Goal: Task Accomplishment & Management: Manage account settings

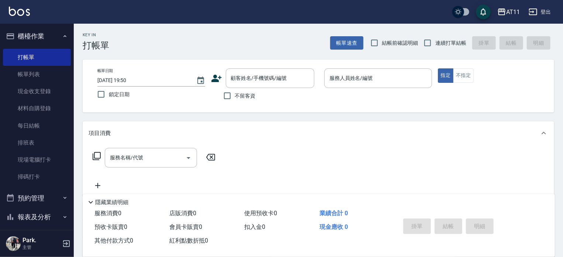
click at [240, 90] on label "不留客資" at bounding box center [238, 96] width 36 height 16
click at [235, 90] on input "不留客資" at bounding box center [228, 96] width 16 height 16
checkbox input "true"
click at [428, 45] on input "連續打單結帳" at bounding box center [428, 43] width 16 height 16
checkbox input "true"
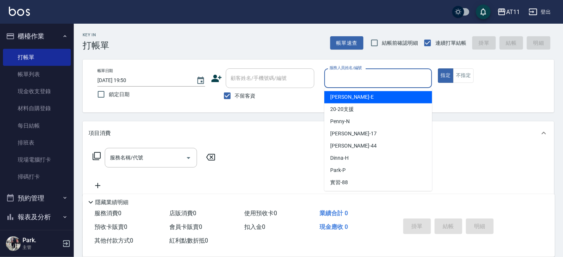
drag, startPoint x: 374, startPoint y: 77, endPoint x: 362, endPoint y: 71, distance: 13.6
click at [374, 78] on input "服務人員姓名/編號" at bounding box center [378, 78] width 101 height 13
type input "ㄋ"
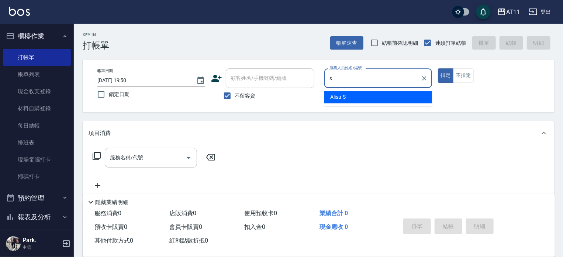
type input "Alisa-S"
type button "true"
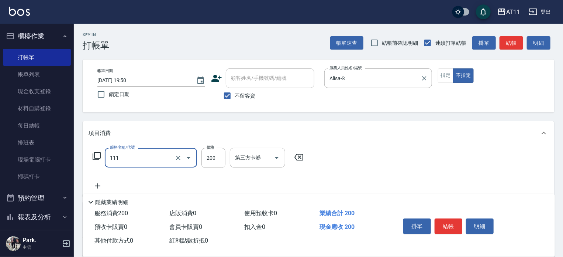
type input "精油洗髮(111)"
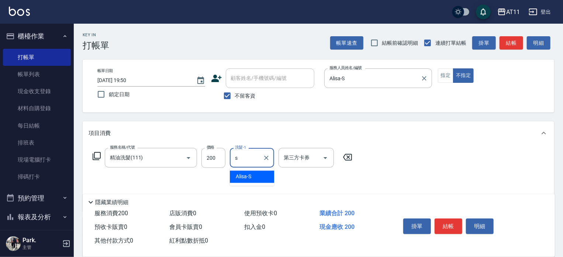
type input "Alisa-S"
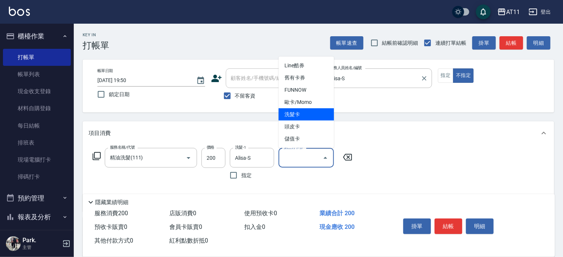
type input "洗髮卡"
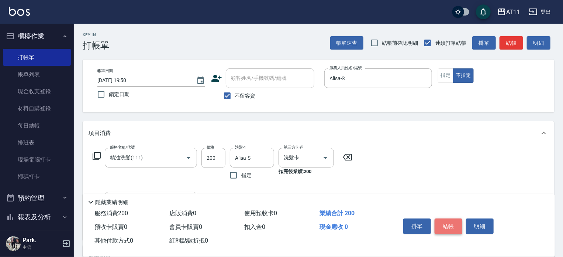
click at [451, 222] on button "結帳" at bounding box center [449, 226] width 28 height 16
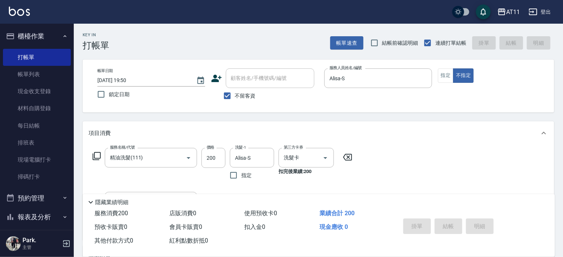
type input "[DATE] 19:51"
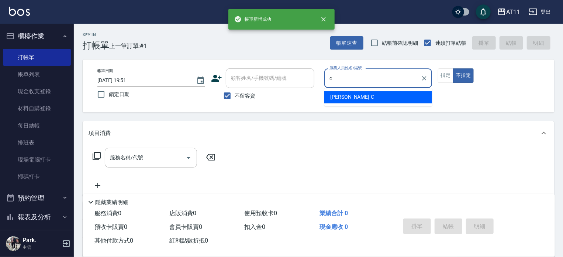
type input "[PERSON_NAME]"
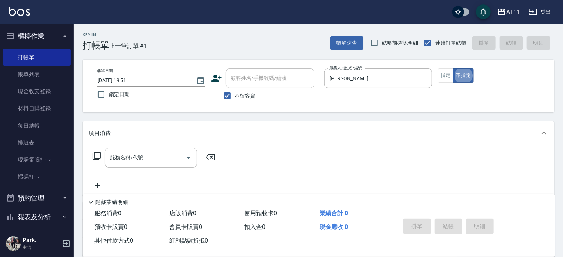
type button "false"
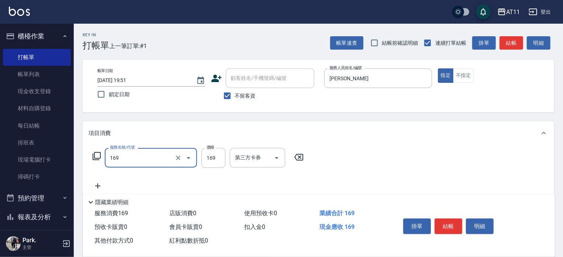
type input "單剪(169)"
type input "100"
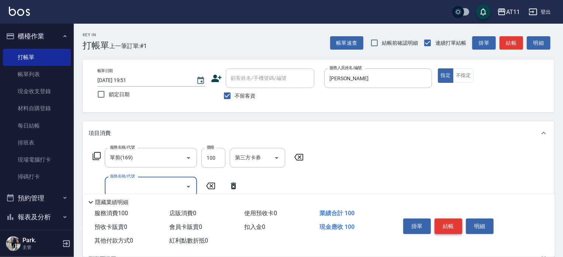
click at [447, 223] on button "結帳" at bounding box center [449, 226] width 28 height 16
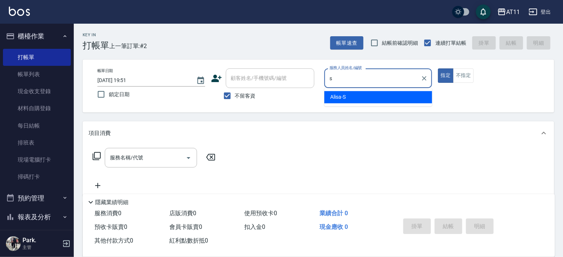
type input "Alisa-S"
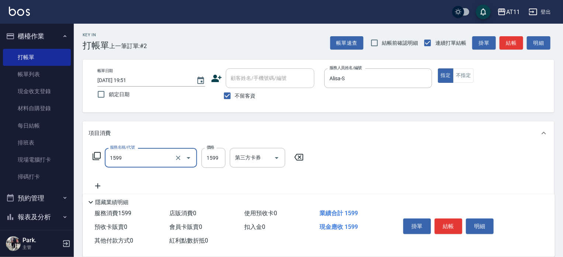
type input "染髮套餐(1599)"
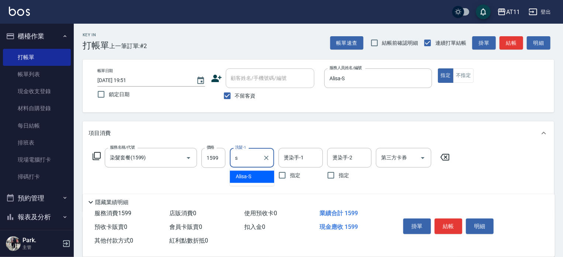
type input "Alisa-S"
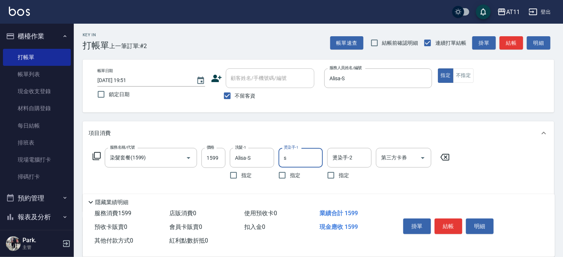
type input "Alisa-S"
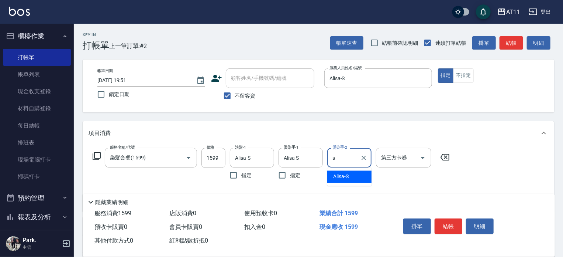
type input "Alisa-S"
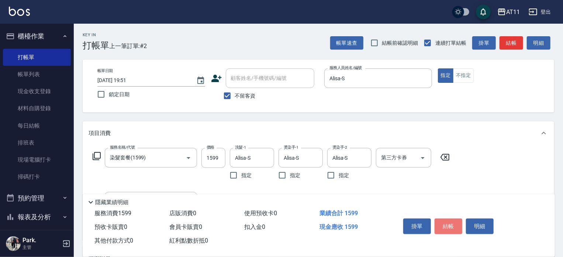
drag, startPoint x: 450, startPoint y: 223, endPoint x: 444, endPoint y: 211, distance: 13.7
click at [450, 218] on button "結帳" at bounding box center [449, 226] width 28 height 16
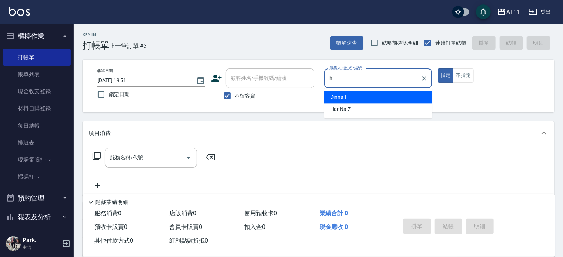
type input "Dinna-H"
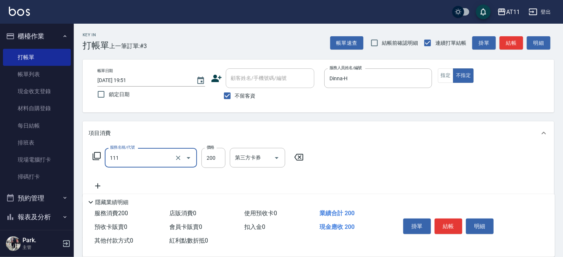
type input "精油洗髮(111)"
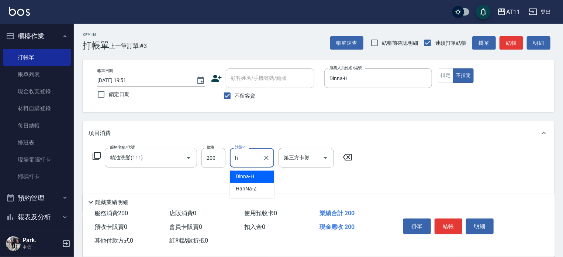
type input "Dinna-H"
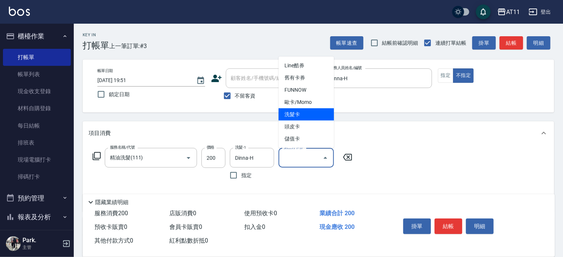
type input "洗髮卡"
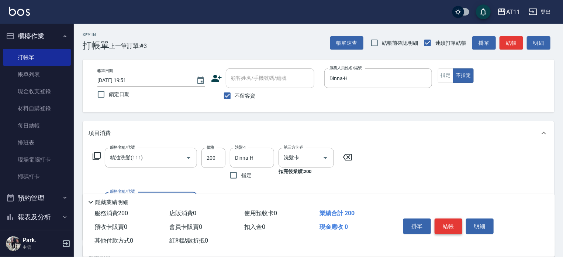
click at [439, 221] on button "結帳" at bounding box center [449, 226] width 28 height 16
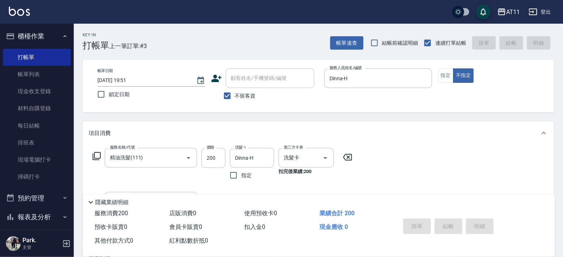
type input "[DATE] 19:52"
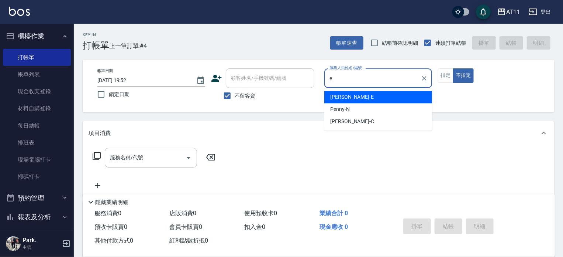
type input "[PERSON_NAME]-E"
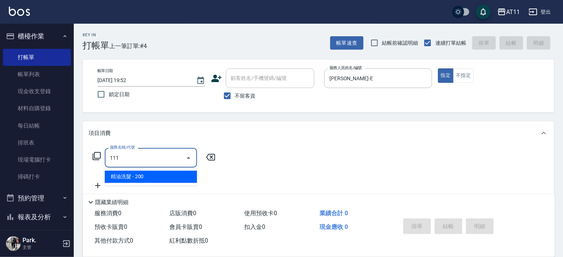
type input "精油洗髮(111)"
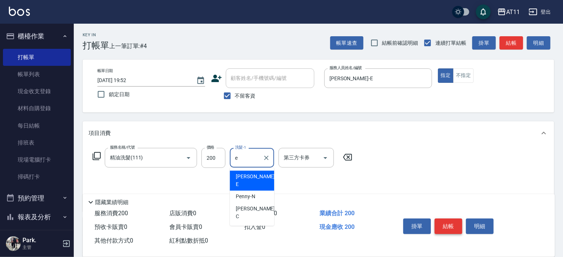
type input "[PERSON_NAME]-E"
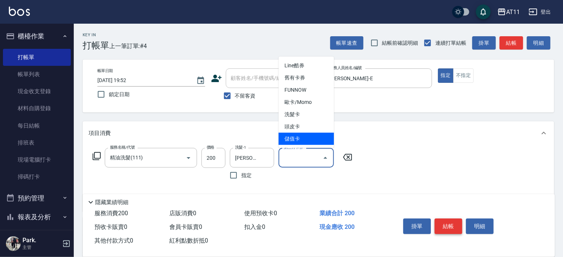
type input "儲值卡"
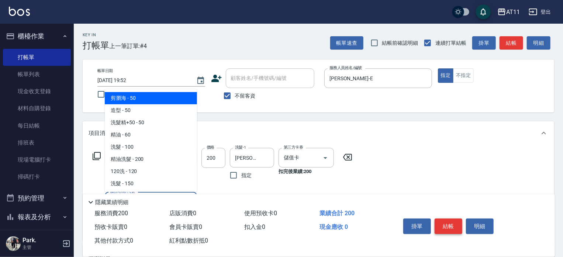
type input "剪瀏海(0050)"
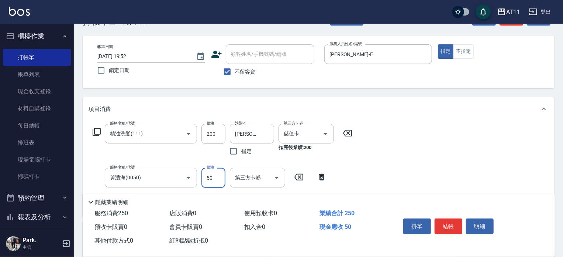
scroll to position [37, 0]
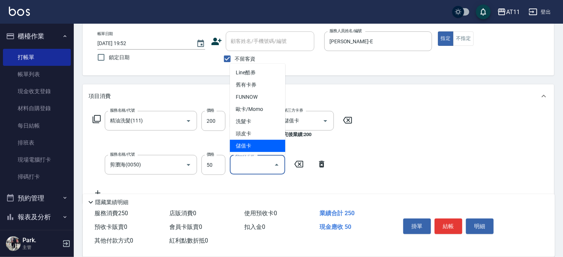
type input "儲值卡"
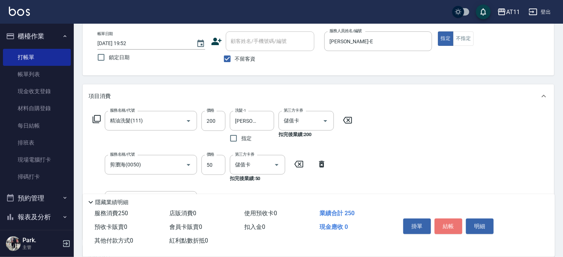
drag, startPoint x: 446, startPoint y: 223, endPoint x: 445, endPoint y: 218, distance: 5.3
click at [446, 223] on button "結帳" at bounding box center [449, 226] width 28 height 16
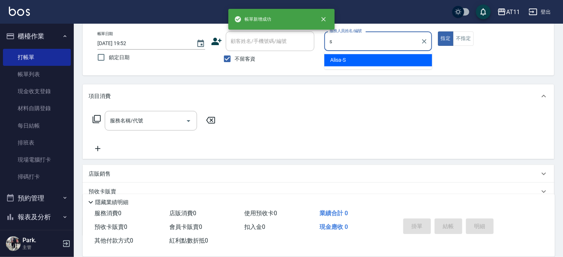
type input "Alisa-S"
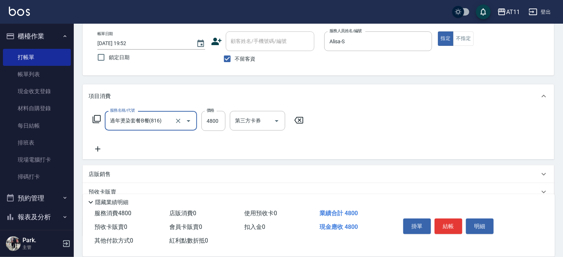
type input "過年燙染套餐B餐(816)"
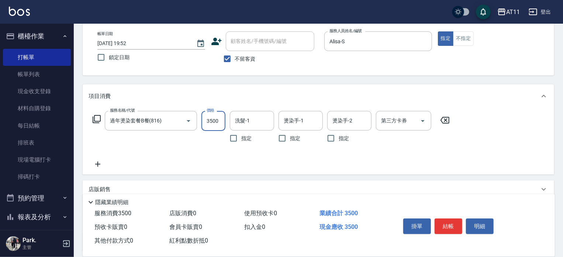
type input "3500"
type input "Alisa-S"
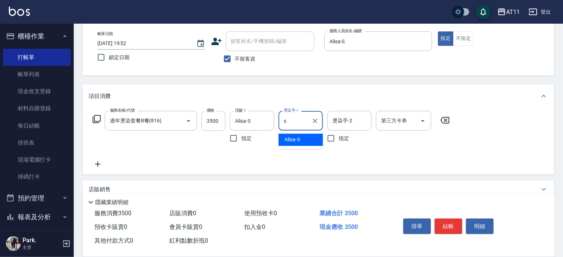
type input "Alisa-S"
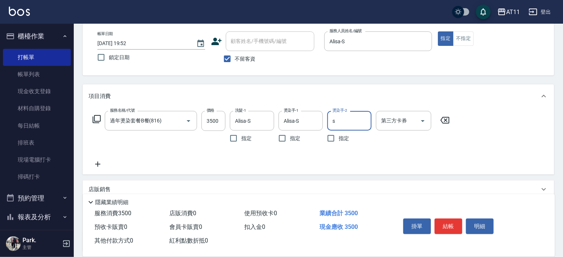
type input "Alisa-S"
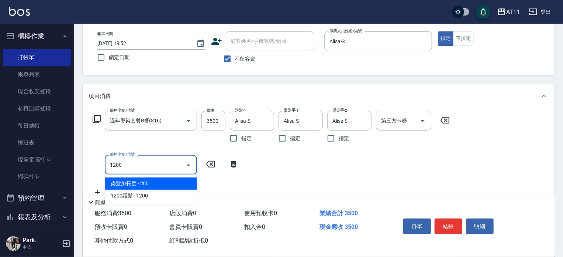
type input "染髮加長度(1200)"
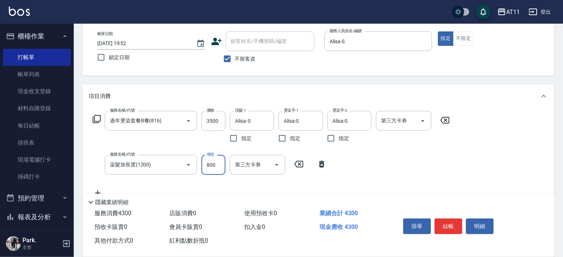
type input "800"
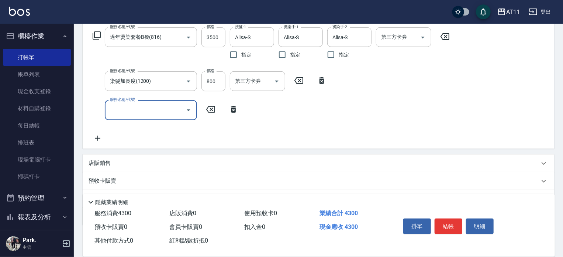
scroll to position [148, 0]
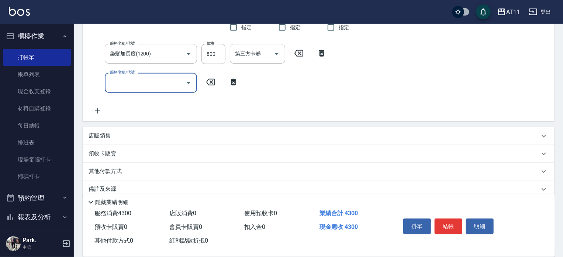
click at [113, 140] on div "店販銷售" at bounding box center [319, 136] width 472 height 18
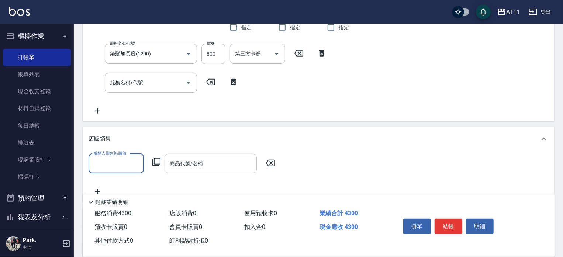
scroll to position [0, 0]
type input "Alisa-S"
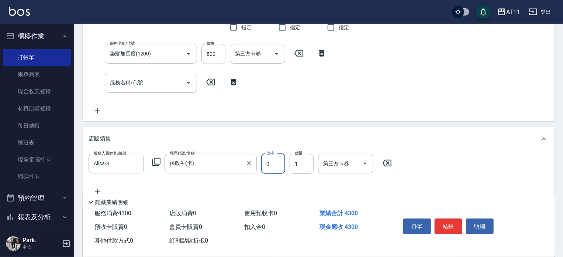
click at [192, 155] on label "商品代號/名稱" at bounding box center [182, 153] width 25 height 6
click at [192, 157] on input "保政生(卡)" at bounding box center [205, 163] width 75 height 13
click at [193, 155] on label "商品代號/名稱" at bounding box center [182, 153] width 25 height 6
click at [193, 157] on input "保政生(卡)" at bounding box center [205, 163] width 75 height 13
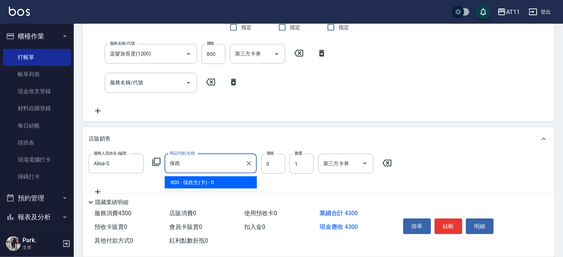
type input "保"
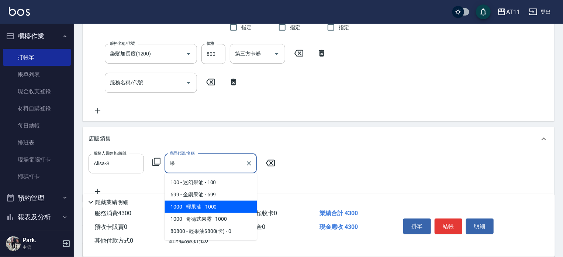
click at [220, 209] on span "1000 - 輕果油 - 1000" at bounding box center [211, 206] width 92 height 12
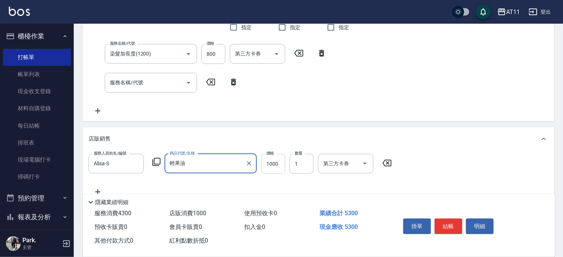
type input "輕果油"
click at [278, 170] on input "1000" at bounding box center [273, 164] width 24 height 20
type input "800"
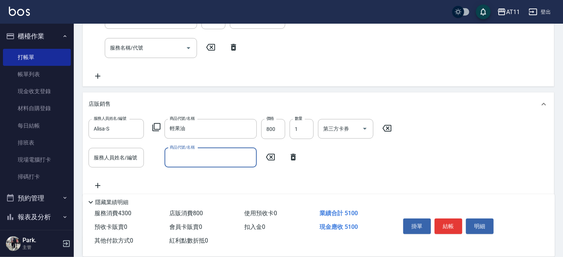
scroll to position [250, 0]
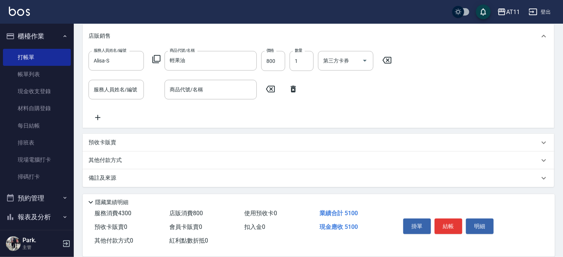
click at [120, 160] on p "其他付款方式" at bounding box center [107, 160] width 37 height 8
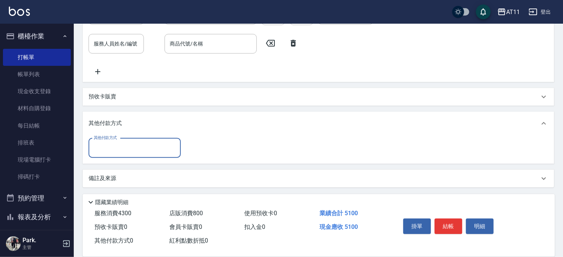
scroll to position [296, 0]
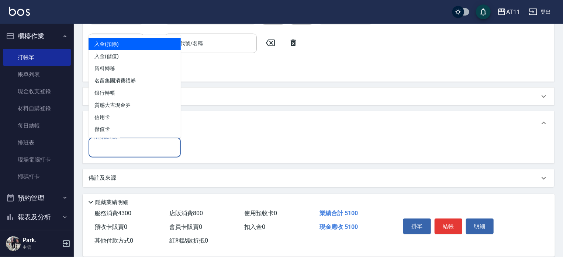
click at [118, 152] on input "其他付款方式" at bounding box center [135, 147] width 86 height 13
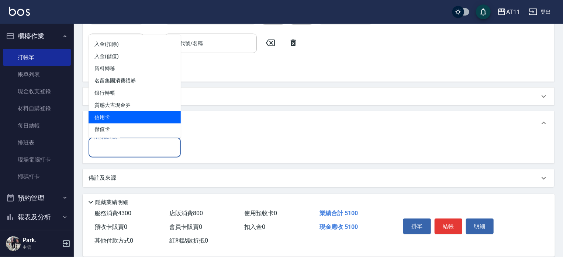
click at [110, 118] on span "信用卡" at bounding box center [135, 117] width 92 height 12
type input "信用卡"
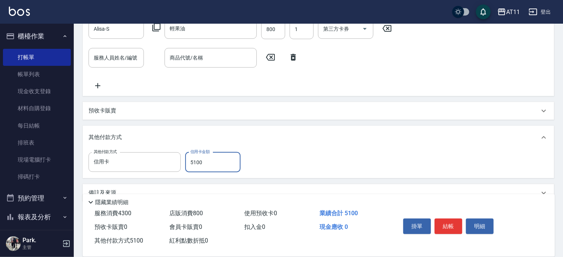
scroll to position [297, 0]
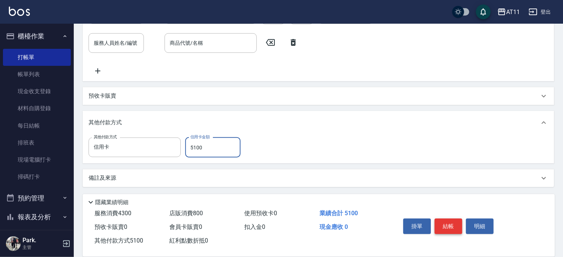
type input "5100"
click at [449, 226] on button "結帳" at bounding box center [449, 226] width 28 height 16
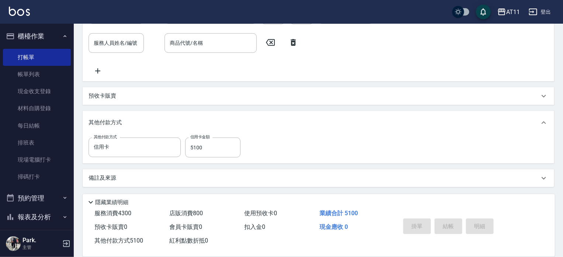
type input "[DATE] 19:53"
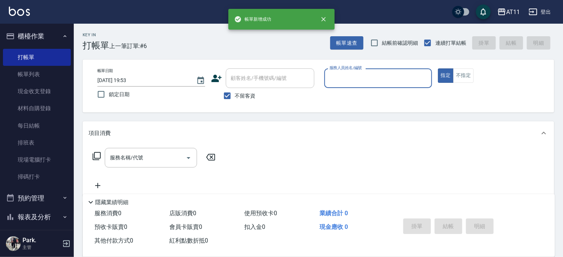
type input "ㄏ"
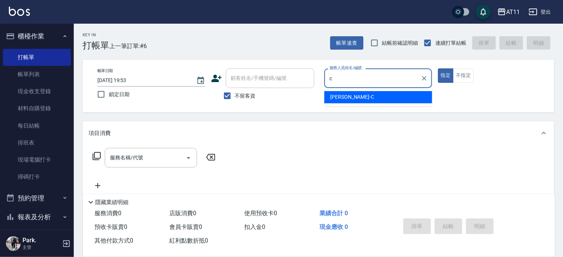
type input "[PERSON_NAME]"
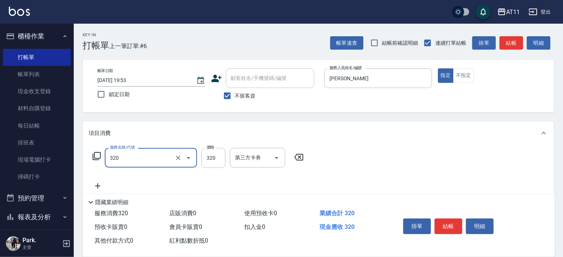
type input "洗剪(320)"
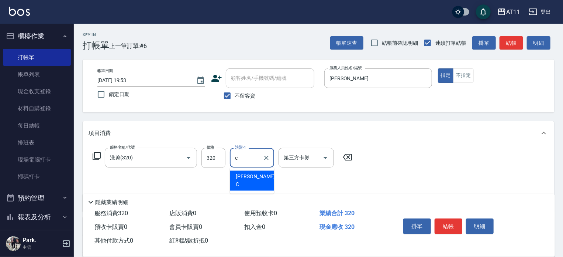
type input "[PERSON_NAME]"
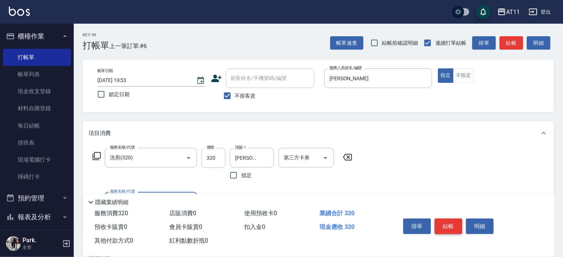
click at [449, 227] on button "結帳" at bounding box center [449, 226] width 28 height 16
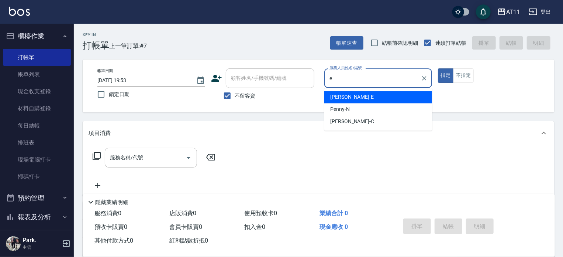
type input "[PERSON_NAME]-E"
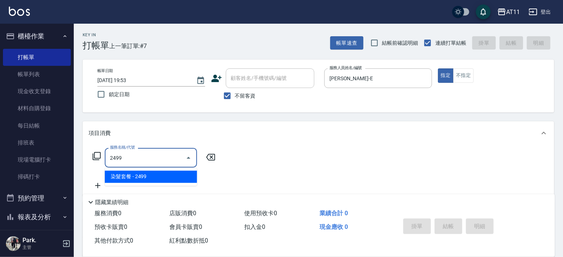
type input "染髮套餐(2499)"
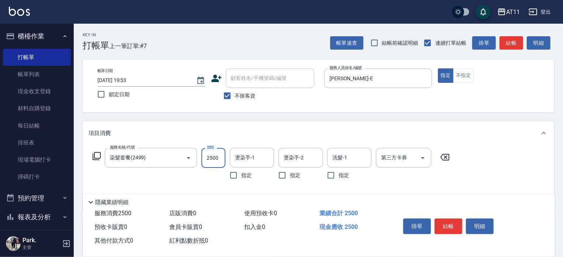
type input "2500"
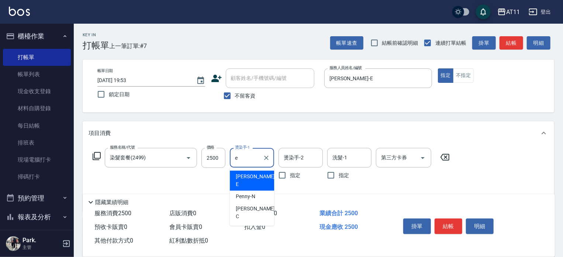
type input "[PERSON_NAME]-E"
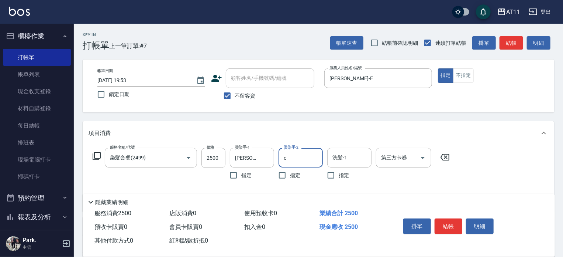
type input "[PERSON_NAME]-E"
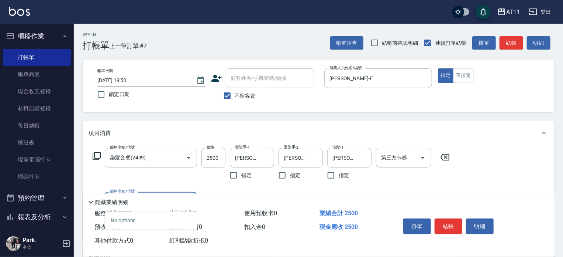
scroll to position [74, 0]
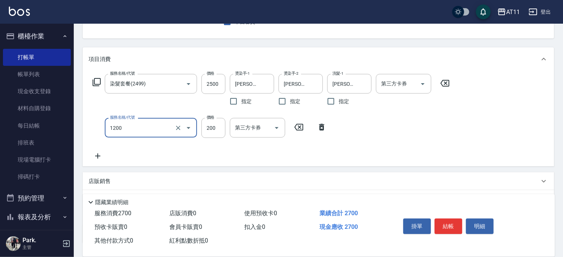
type input "染髮加長度(1200)"
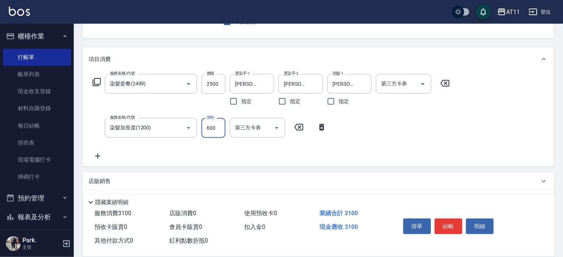
type input "600"
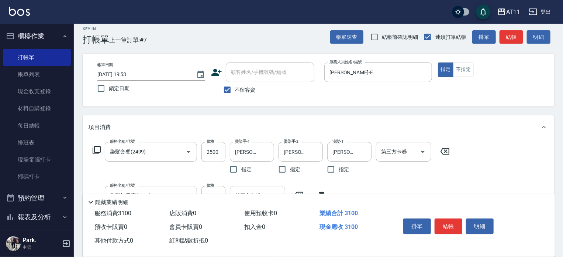
scroll to position [0, 0]
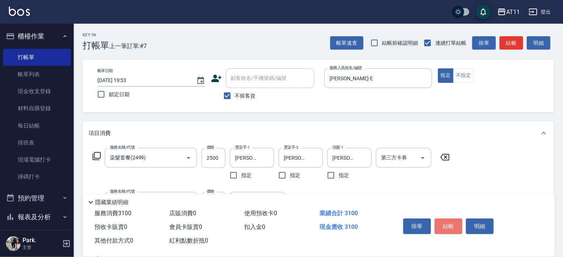
drag, startPoint x: 449, startPoint y: 222, endPoint x: 429, endPoint y: 189, distance: 38.6
click at [449, 222] on button "結帳" at bounding box center [449, 226] width 28 height 16
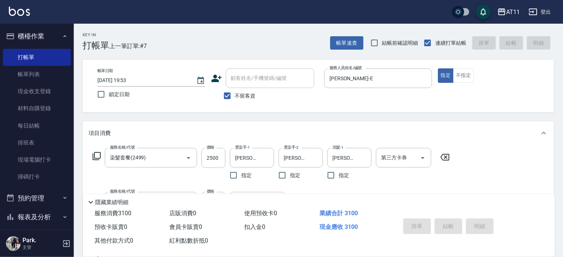
type input "[DATE] 19:54"
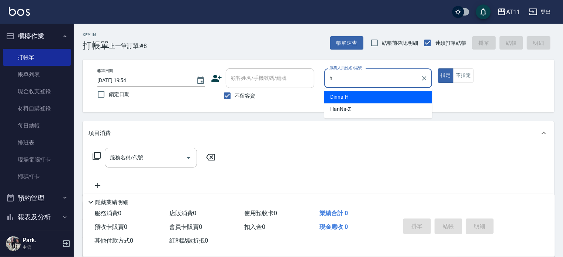
type input "Dinna-H"
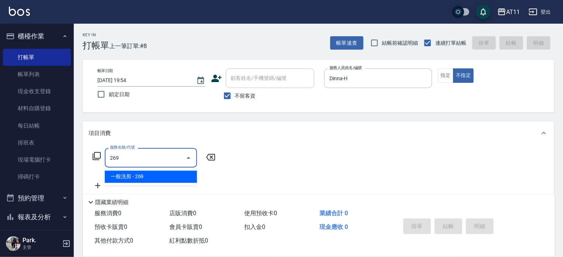
type input "一般洗剪(269)"
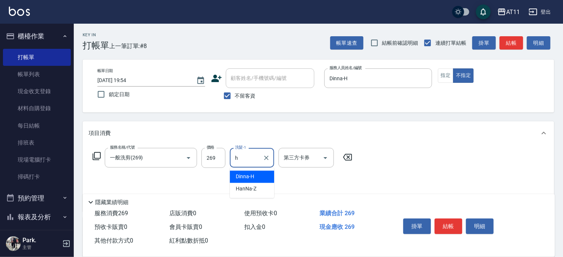
type input "Dinna-H"
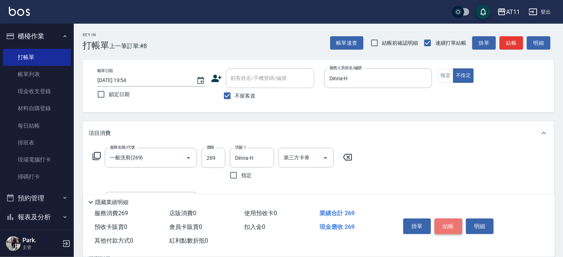
click at [446, 227] on button "結帳" at bounding box center [449, 226] width 28 height 16
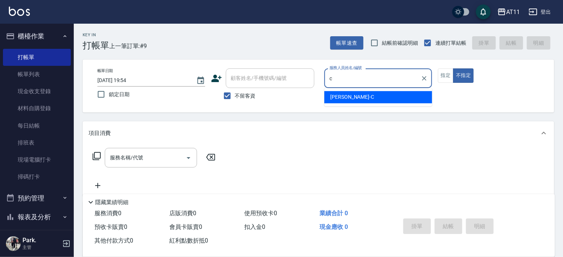
type input "[PERSON_NAME]"
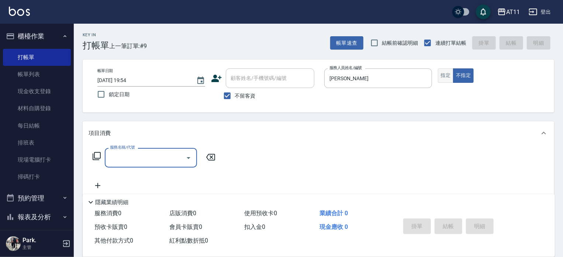
click at [449, 75] on button "指定" at bounding box center [446, 75] width 16 height 14
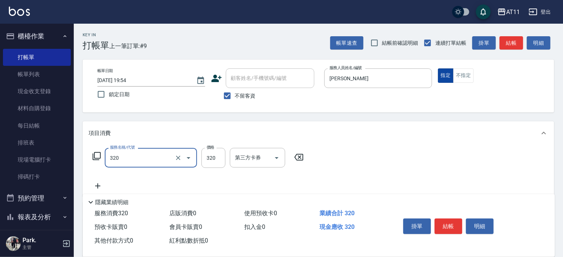
type input "洗剪(320)"
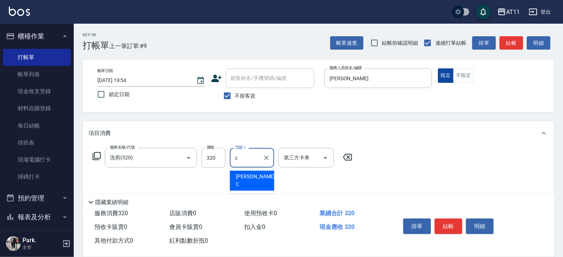
type input "[PERSON_NAME]"
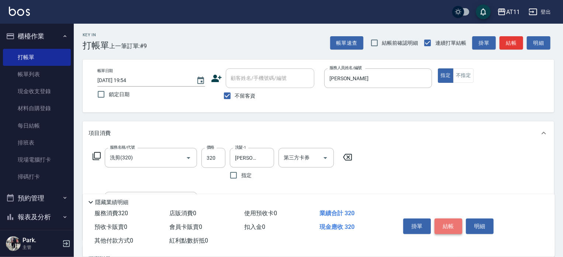
click at [450, 224] on button "結帳" at bounding box center [449, 226] width 28 height 16
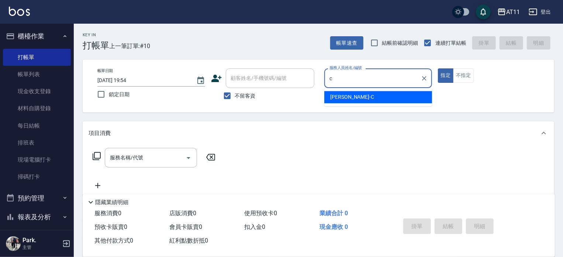
type input "[PERSON_NAME]"
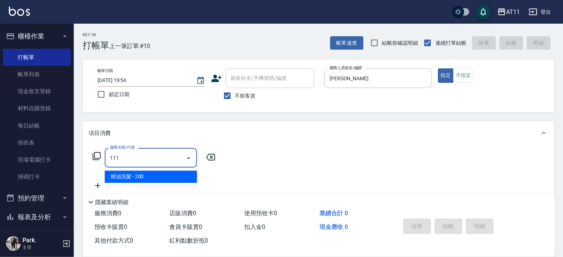
type input "精油洗髮(111)"
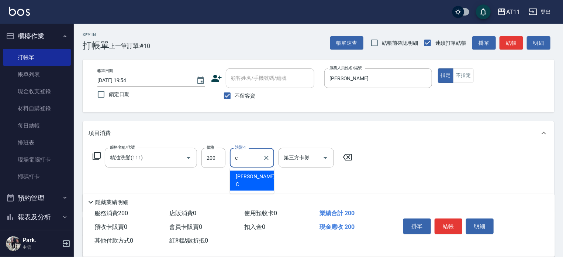
type input "[PERSON_NAME]"
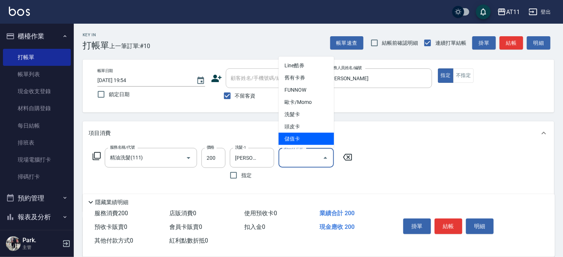
type input "儲值卡"
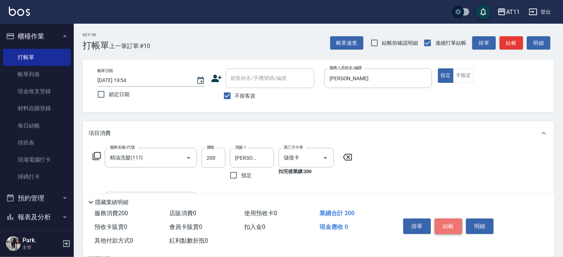
click at [449, 225] on button "結帳" at bounding box center [449, 226] width 28 height 16
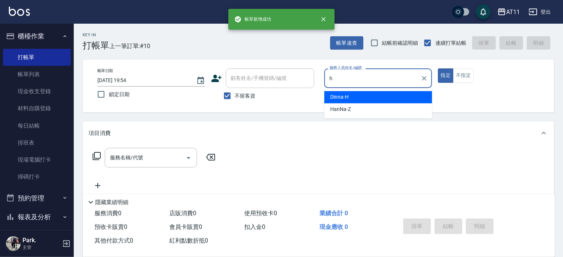
type input "Dinna-H"
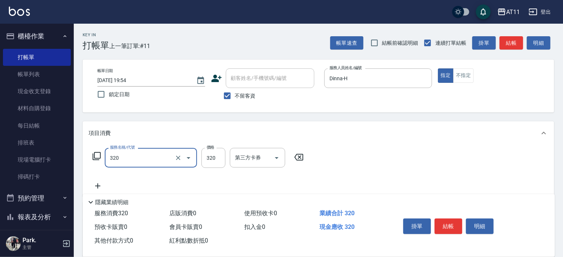
type input "洗剪(320)"
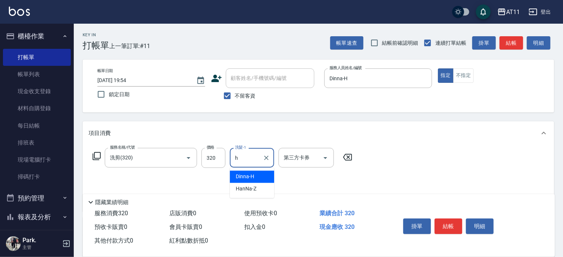
type input "Dinna-H"
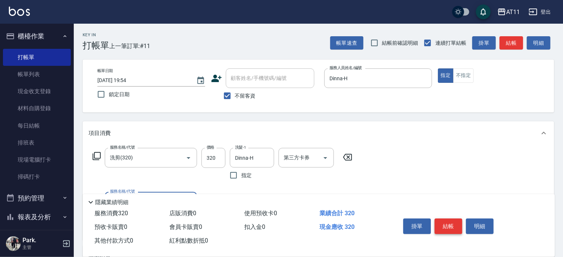
click at [453, 226] on button "結帳" at bounding box center [449, 226] width 28 height 16
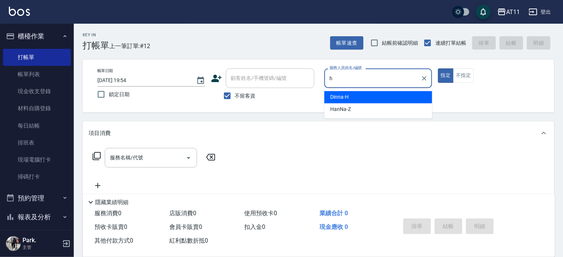
type input "Dinna-H"
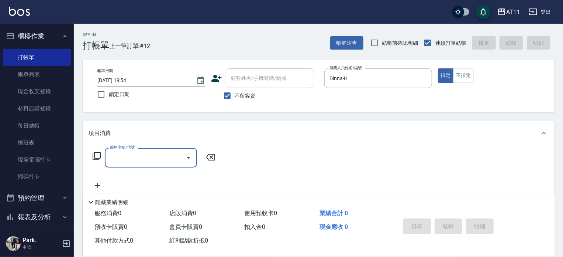
drag, startPoint x: 467, startPoint y: 76, endPoint x: 454, endPoint y: 66, distance: 16.6
click at [467, 75] on button "不指定" at bounding box center [463, 75] width 21 height 14
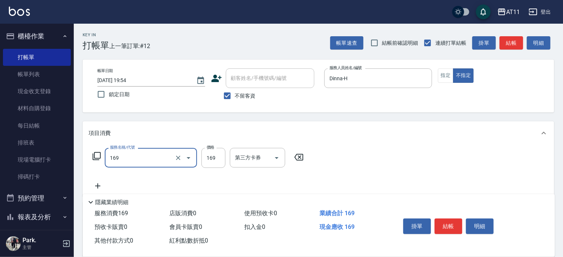
type input "單剪(169)"
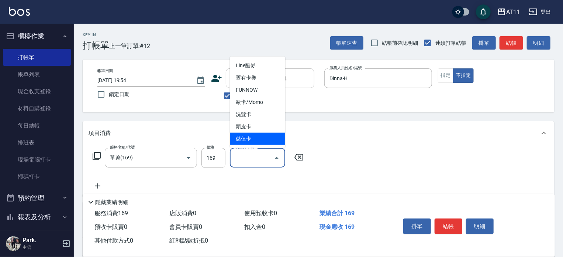
type input "儲值卡"
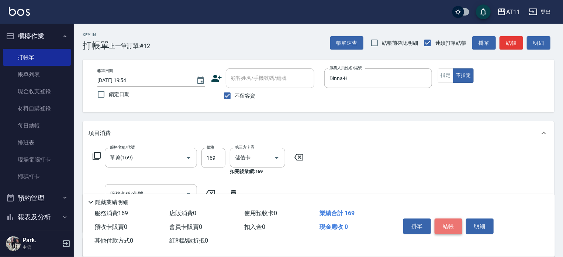
click at [450, 224] on button "結帳" at bounding box center [449, 226] width 28 height 16
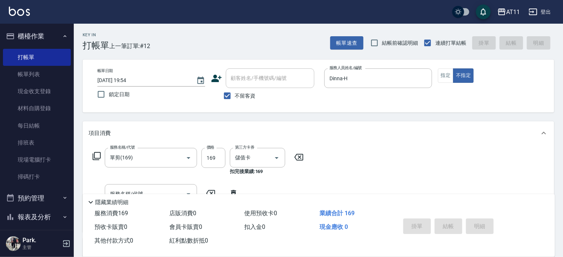
type input "[DATE] 19:55"
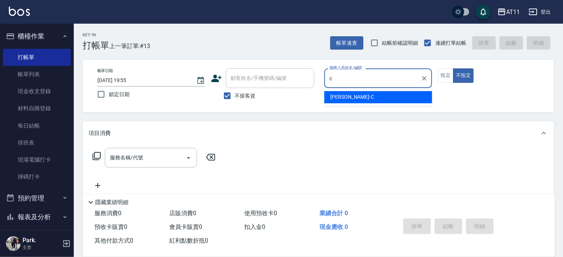
type input "[PERSON_NAME]"
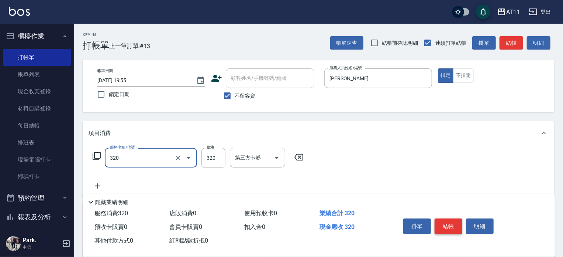
type input "洗剪(320)"
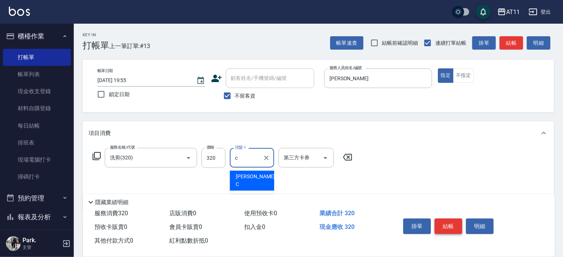
type input "[PERSON_NAME]"
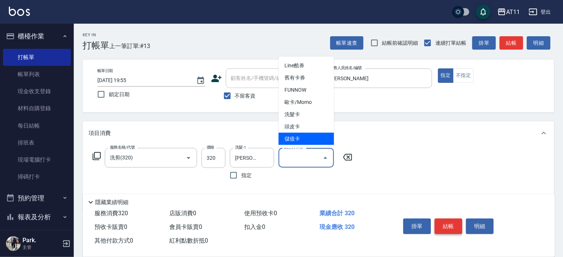
type input "儲值卡"
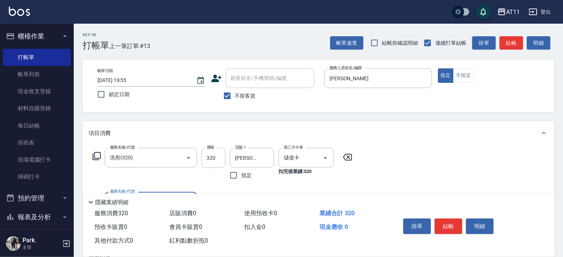
drag, startPoint x: 451, startPoint y: 224, endPoint x: 421, endPoint y: 208, distance: 34.0
click at [450, 224] on button "結帳" at bounding box center [449, 226] width 28 height 16
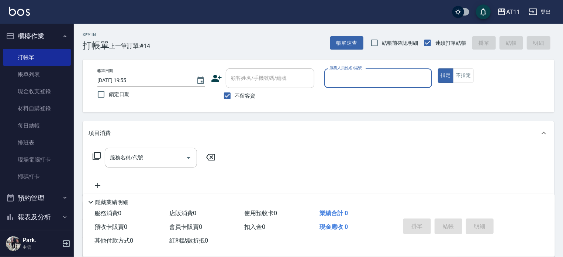
type input "r"
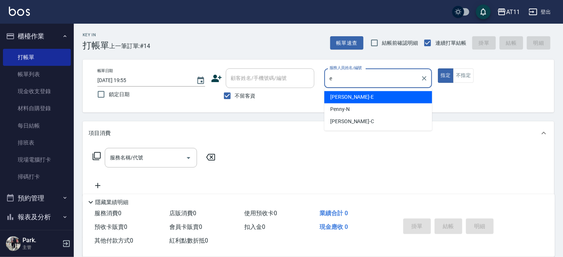
type input "[PERSON_NAME]-E"
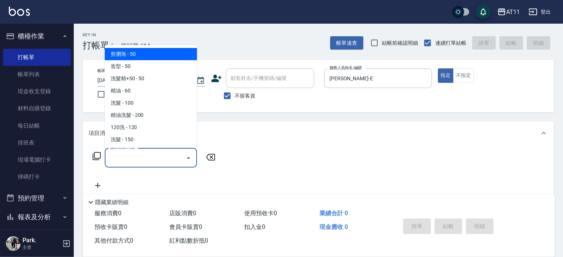
type input "剪瀏海(0050)"
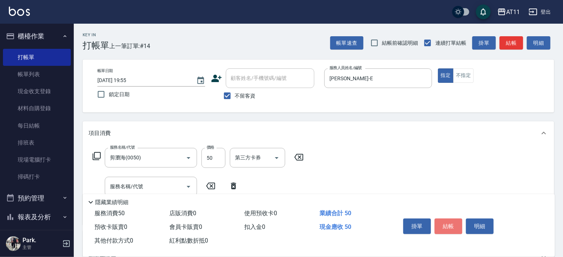
drag, startPoint x: 453, startPoint y: 226, endPoint x: 429, endPoint y: 213, distance: 27.3
click at [453, 226] on button "結帳" at bounding box center [449, 226] width 28 height 16
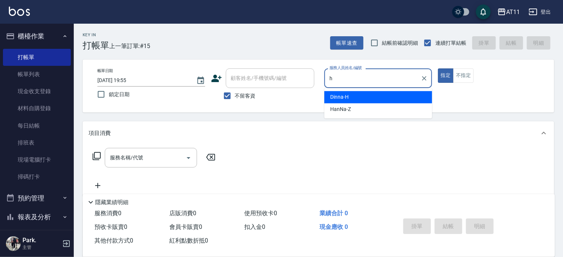
type input "Dinna-H"
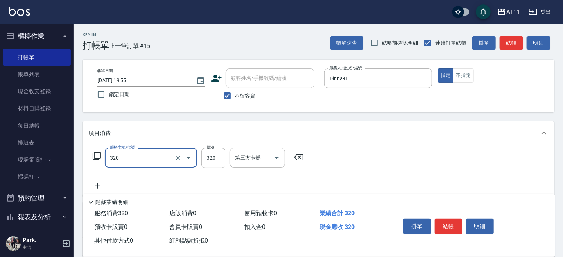
type input "洗剪(320)"
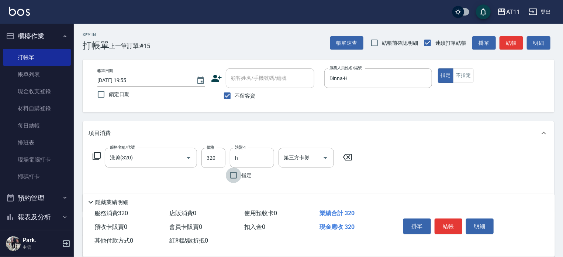
type input "Dinna-H"
click at [449, 223] on button "結帳" at bounding box center [449, 226] width 28 height 16
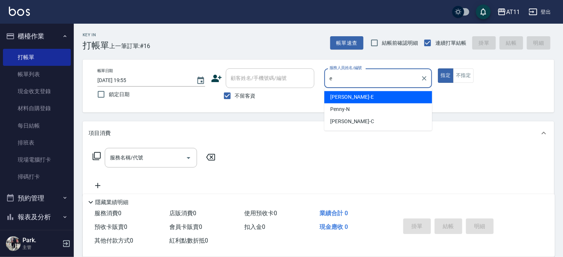
type input "[PERSON_NAME]-E"
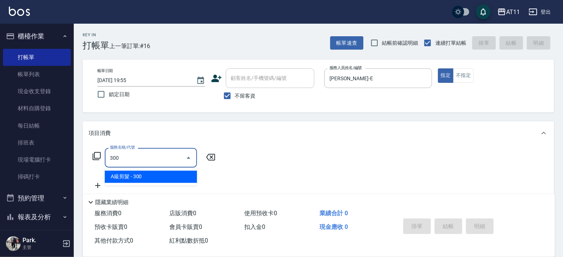
type input "A級剪髮(300)"
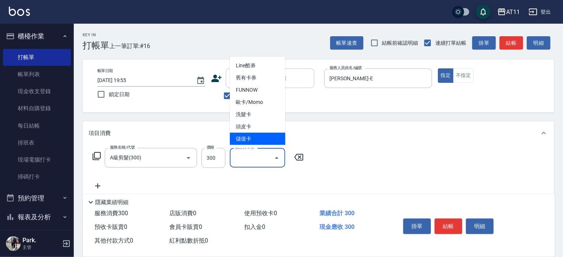
type input "儲值卡"
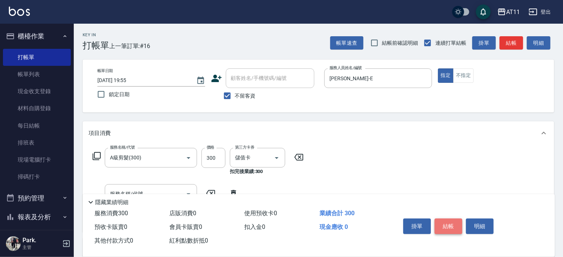
click at [448, 224] on button "結帳" at bounding box center [449, 226] width 28 height 16
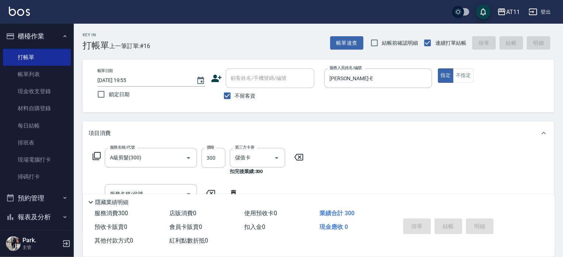
type input "[DATE] 19:56"
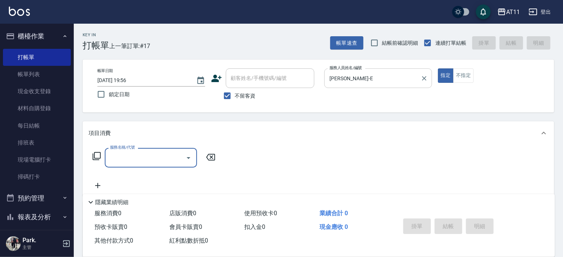
click at [370, 72] on input "[PERSON_NAME]-E" at bounding box center [373, 78] width 90 height 13
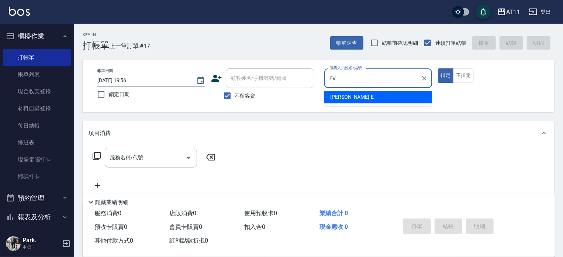
type input "E"
type input "Dinna-H"
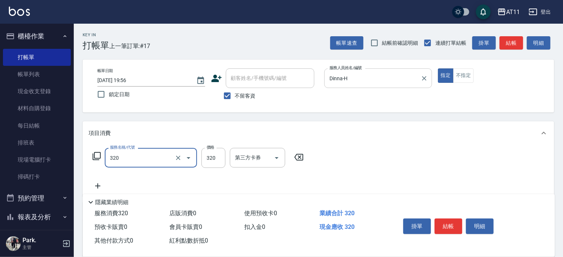
type input "洗剪(320)"
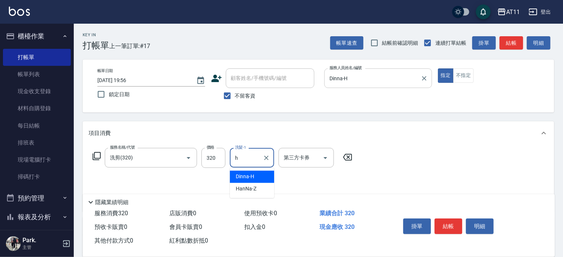
type input "Dinna-H"
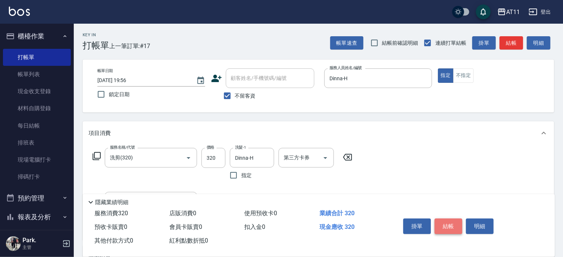
drag, startPoint x: 453, startPoint y: 226, endPoint x: 416, endPoint y: 204, distance: 42.7
click at [452, 226] on button "結帳" at bounding box center [449, 226] width 28 height 16
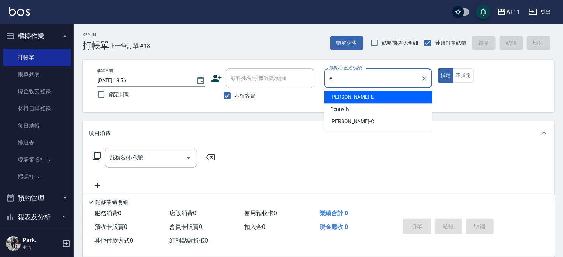
type input "[PERSON_NAME]-E"
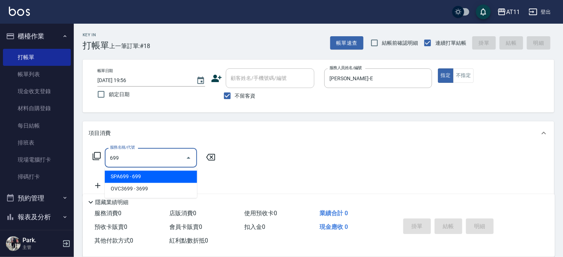
type input "SPA699(699)"
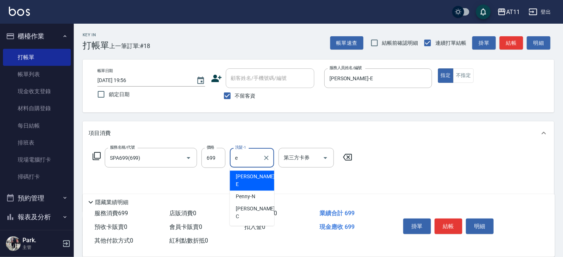
type input "[PERSON_NAME]-E"
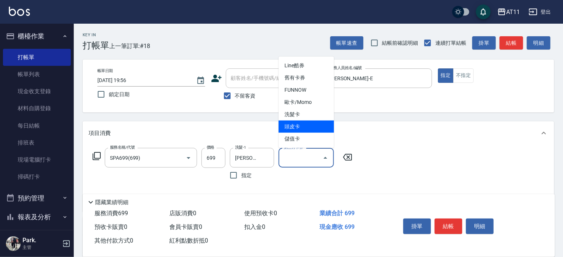
type input "頭皮卡"
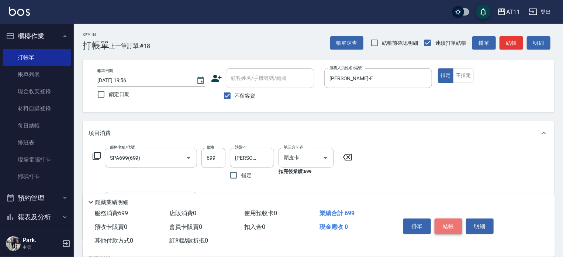
click at [453, 224] on button "結帳" at bounding box center [449, 226] width 28 height 16
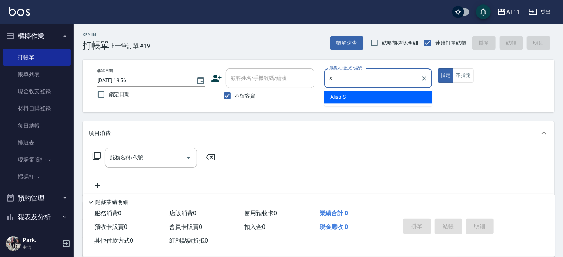
type input "Alisa-S"
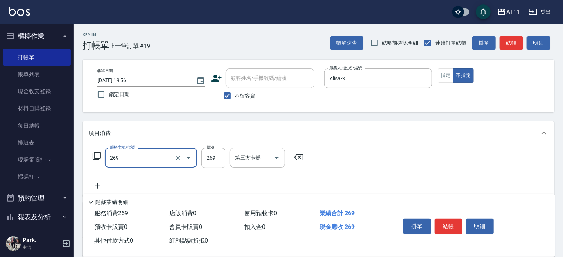
type input "一般洗剪(269)"
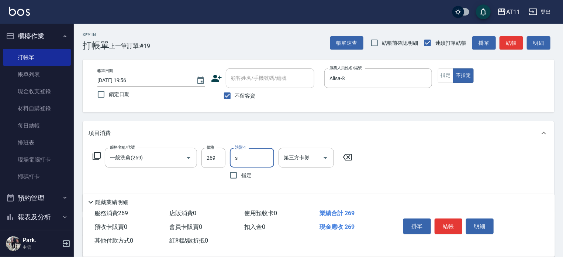
type input "Alisa-S"
click at [450, 220] on button "結帳" at bounding box center [449, 226] width 28 height 16
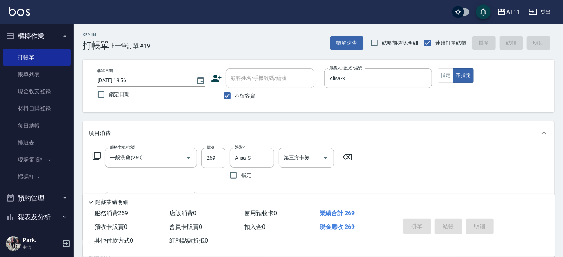
type input "[DATE] 19:57"
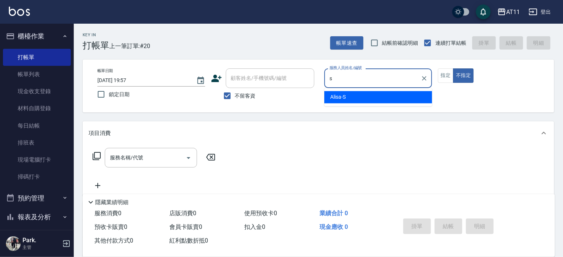
type input "Alisa-S"
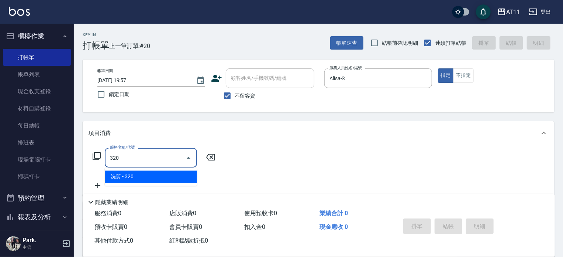
type input "洗剪(320)"
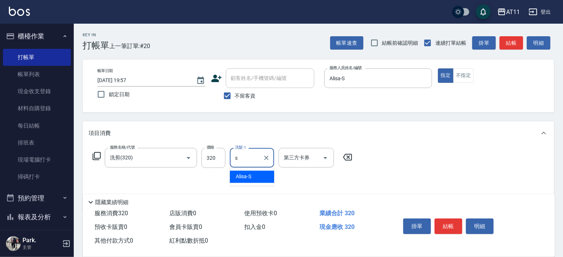
type input "Alisa-S"
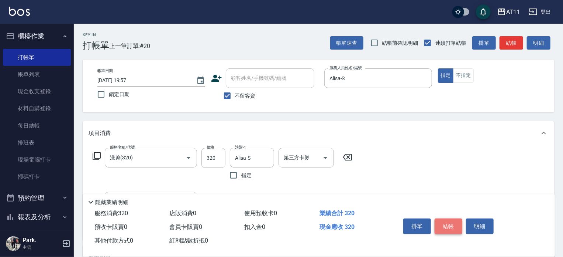
click at [447, 222] on button "結帳" at bounding box center [449, 226] width 28 height 16
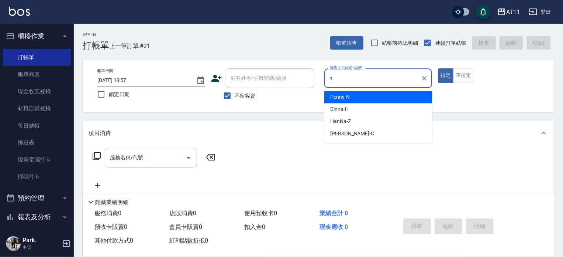
type input "Penny-N"
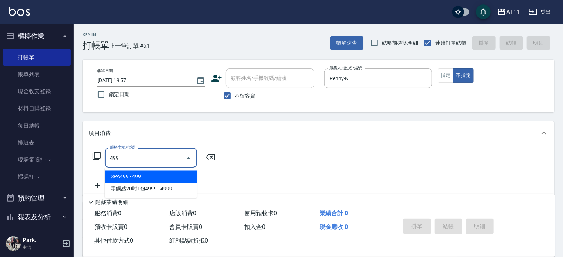
type input "SPA499(499)"
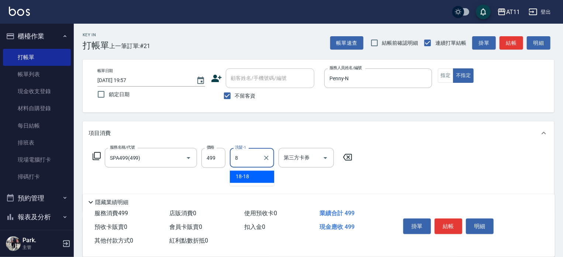
type input "18-18"
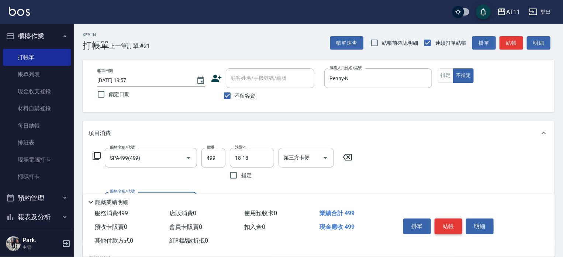
click at [447, 225] on button "結帳" at bounding box center [449, 226] width 28 height 16
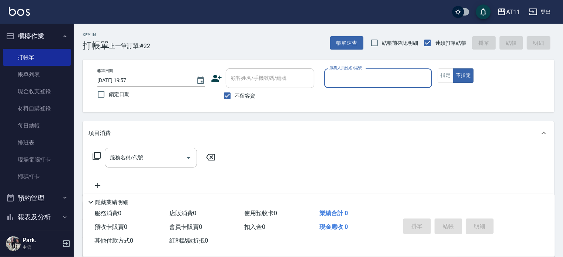
scroll to position [81, 0]
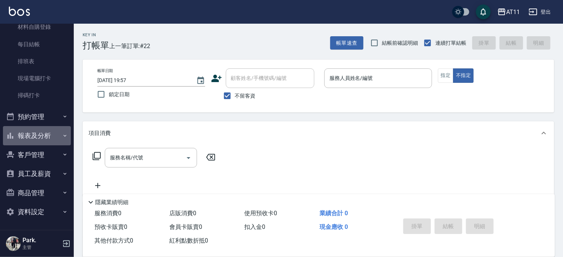
click at [46, 135] on button "報表及分析" at bounding box center [37, 135] width 68 height 19
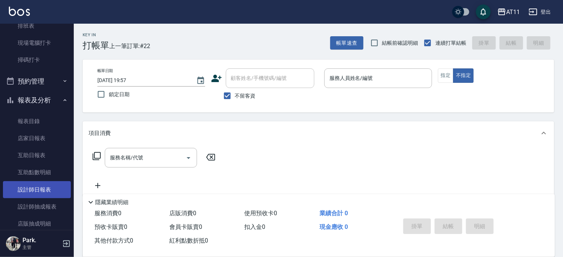
scroll to position [155, 0]
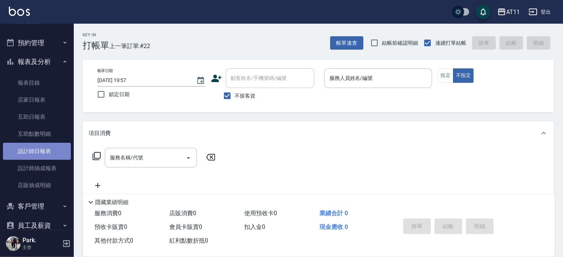
click at [50, 155] on link "設計師日報表" at bounding box center [37, 151] width 68 height 17
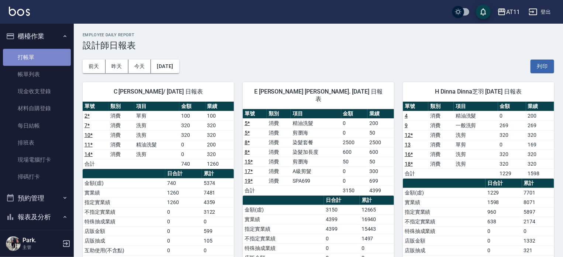
click at [41, 59] on link "打帳單" at bounding box center [37, 57] width 68 height 17
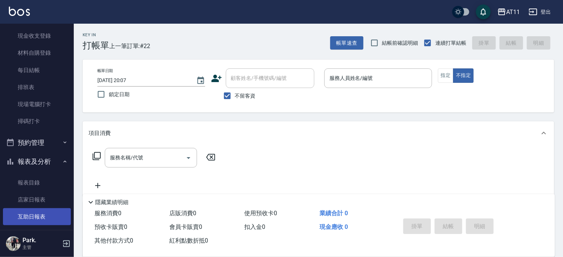
scroll to position [111, 0]
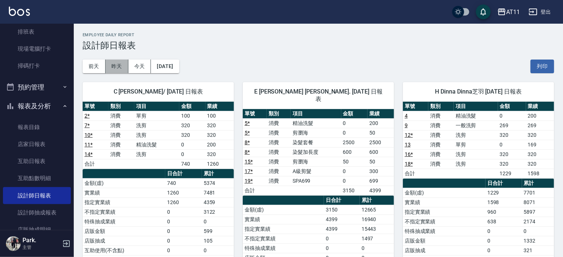
click at [117, 65] on button "昨天" at bounding box center [117, 66] width 23 height 14
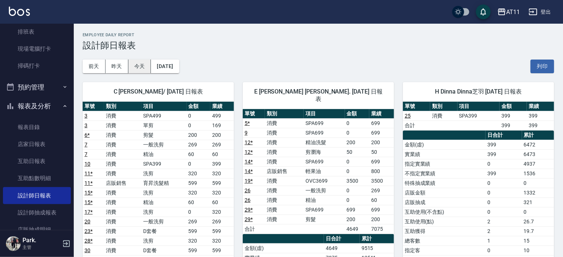
click at [136, 66] on button "今天" at bounding box center [139, 66] width 23 height 14
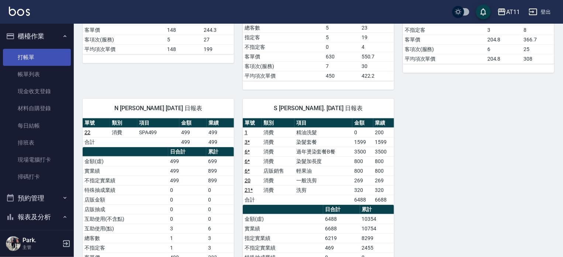
scroll to position [210, 0]
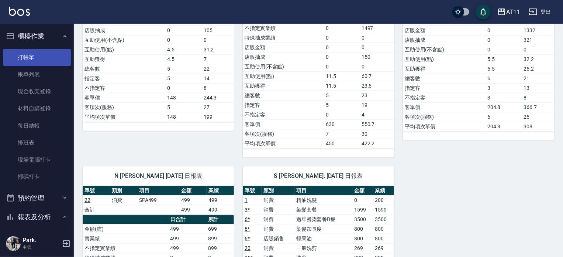
click at [40, 54] on link "打帳單" at bounding box center [37, 57] width 68 height 17
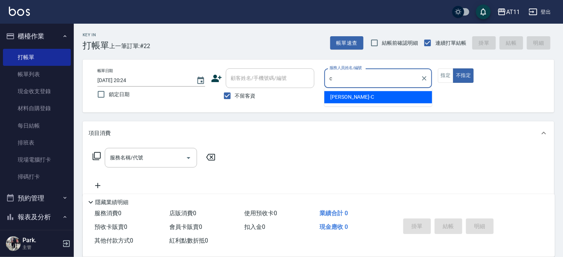
type input "[PERSON_NAME]"
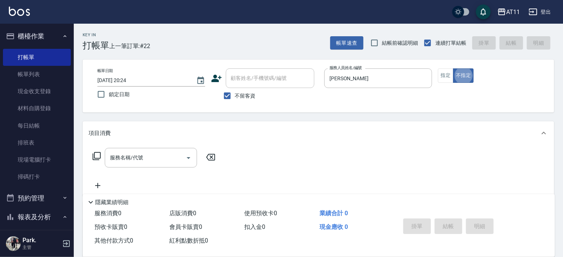
type button "false"
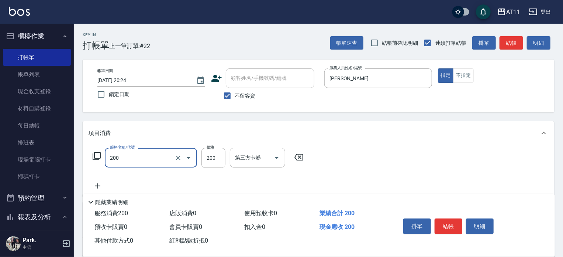
type input "剪髮(200)"
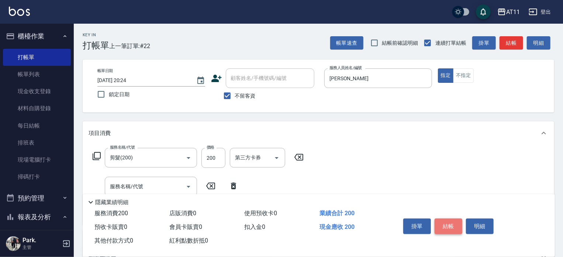
click at [450, 223] on button "結帳" at bounding box center [449, 226] width 28 height 16
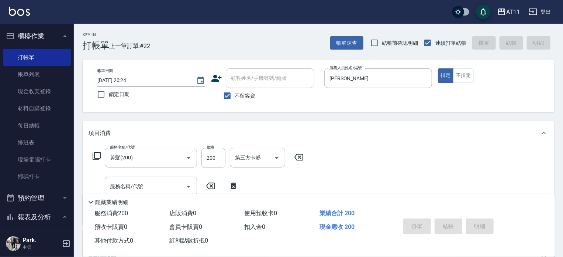
type input "[DATE] 20:51"
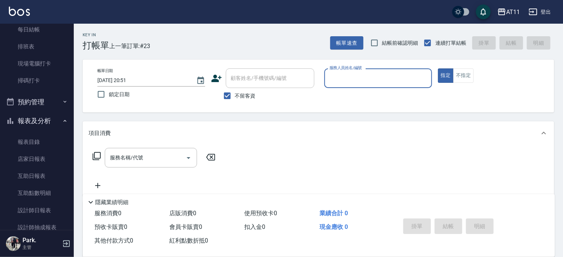
scroll to position [59, 0]
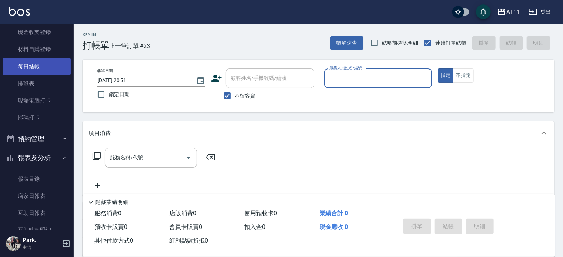
click at [44, 69] on link "每日結帳" at bounding box center [37, 66] width 68 height 17
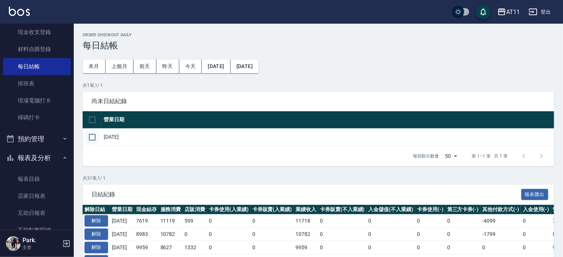
click at [88, 142] on input "checkbox" at bounding box center [93, 137] width 16 height 16
checkbox input "true"
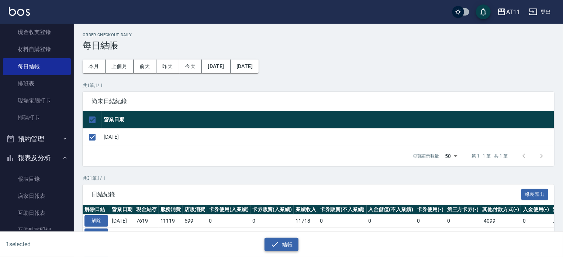
click at [289, 242] on button "結帳" at bounding box center [282, 244] width 34 height 14
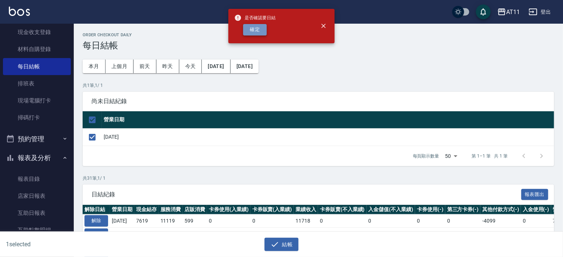
click at [263, 31] on button "確定" at bounding box center [255, 29] width 24 height 11
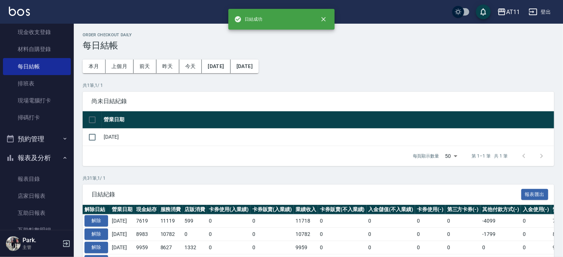
checkbox input "false"
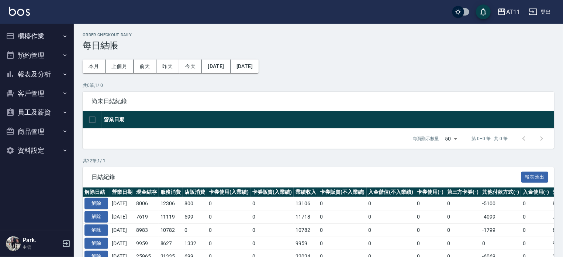
click at [29, 74] on button "報表及分析" at bounding box center [37, 74] width 68 height 19
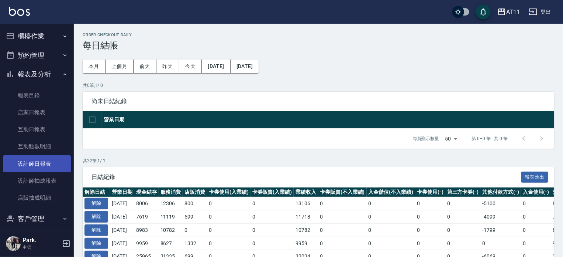
scroll to position [37, 0]
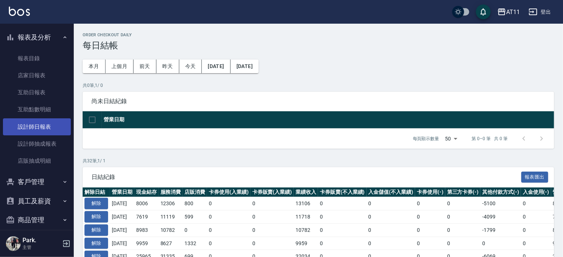
click at [30, 127] on link "設計師日報表" at bounding box center [37, 126] width 68 height 17
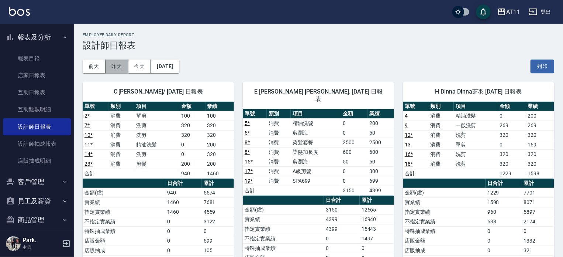
click at [115, 68] on button "昨天" at bounding box center [117, 66] width 23 height 14
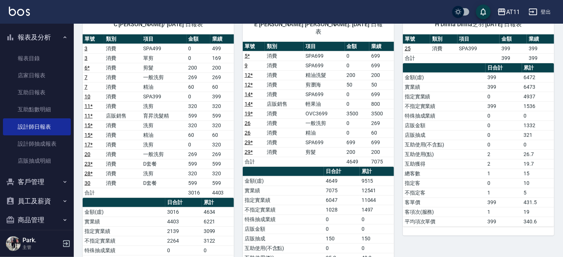
scroll to position [37, 0]
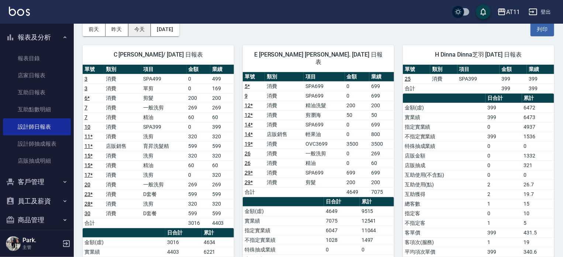
click at [143, 30] on button "今天" at bounding box center [139, 30] width 23 height 14
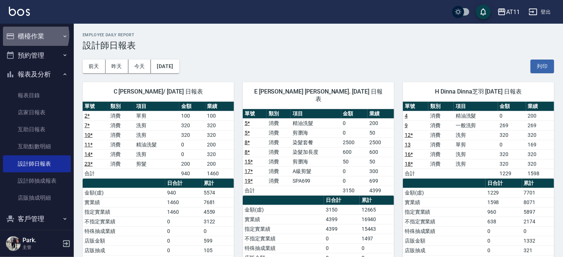
click at [33, 35] on button "櫃檯作業" at bounding box center [37, 36] width 68 height 19
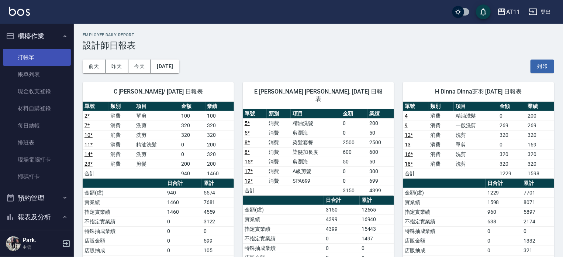
click at [27, 56] on link "打帳單" at bounding box center [37, 57] width 68 height 17
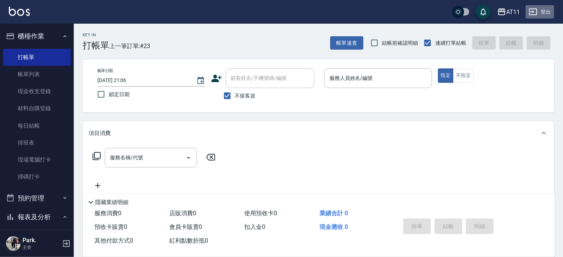
click at [535, 11] on icon "button" at bounding box center [533, 11] width 8 height 7
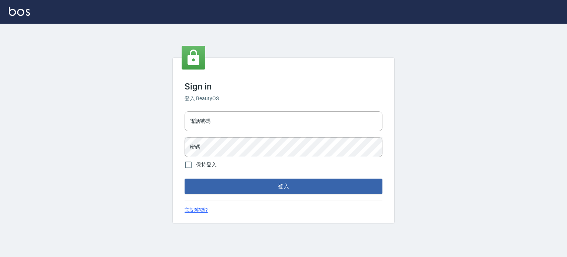
click at [103, 91] on div "Sign in 登入 BeautyOS 電話號碼 電話號碼 密碼 密碼 保持登入 登入 忘記密碼?" at bounding box center [283, 140] width 567 height 233
